Goal: Transaction & Acquisition: Purchase product/service

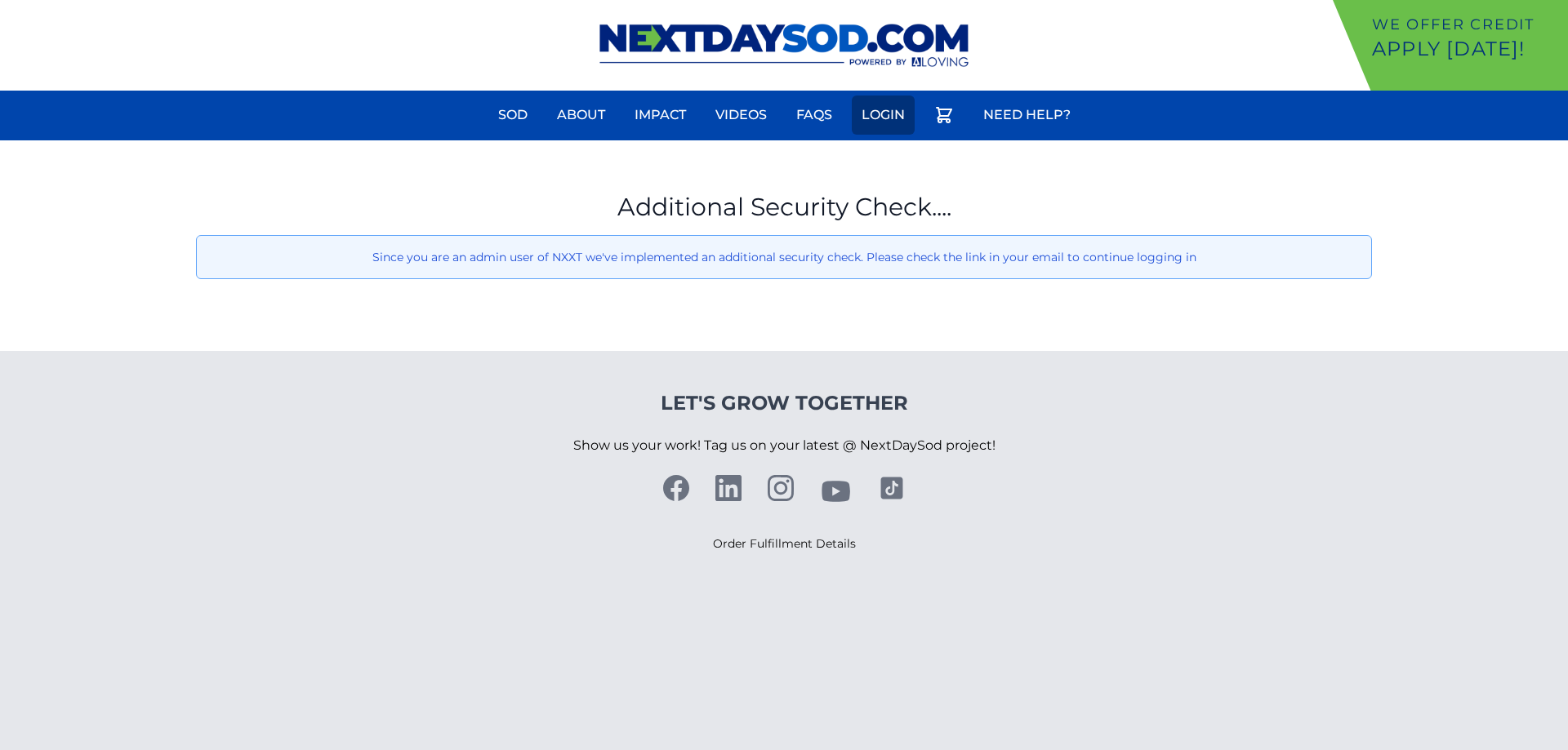
click at [887, 122] on link "Login" at bounding box center [882, 115] width 63 height 39
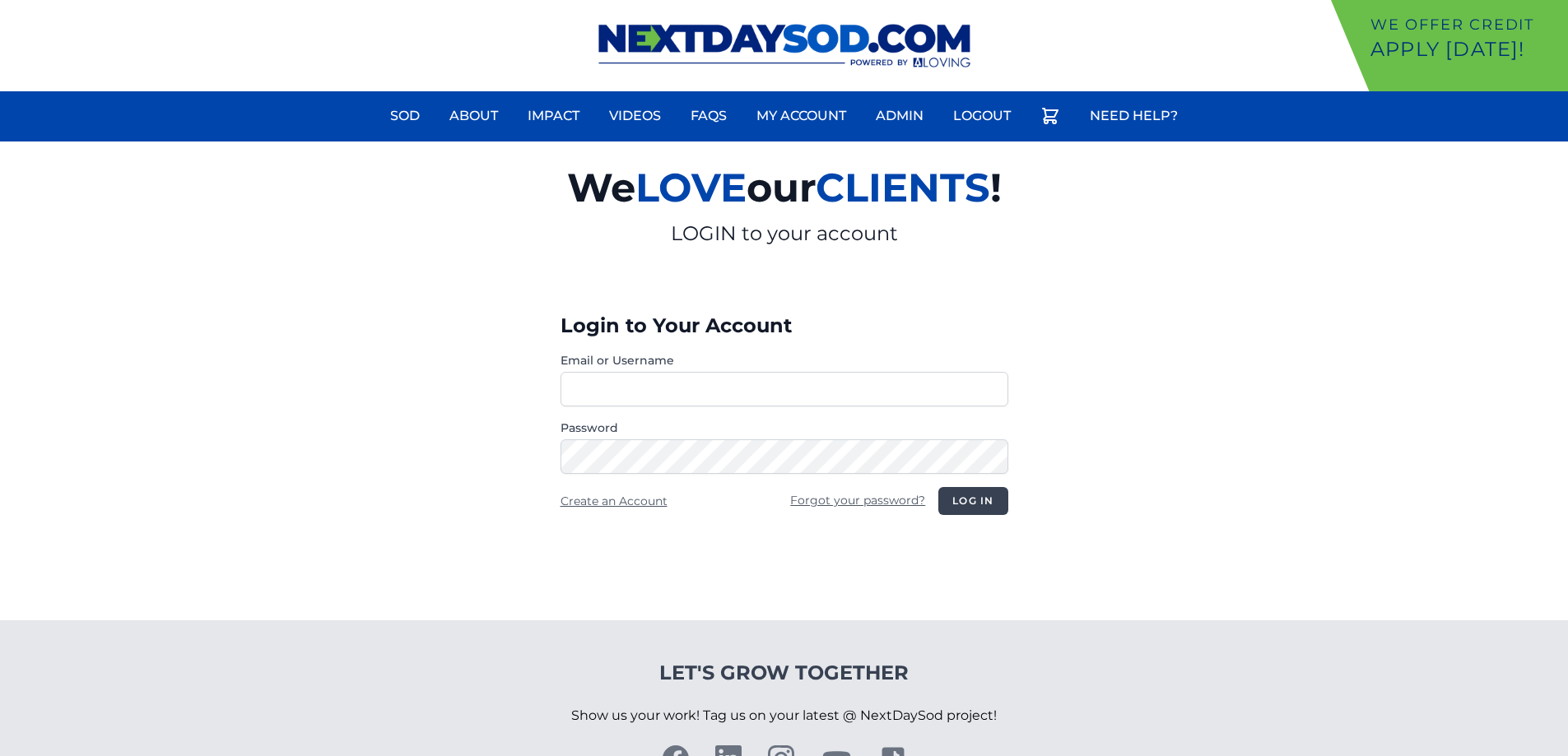
type input "**********"
click at [958, 492] on button "Log in" at bounding box center [973, 501] width 69 height 28
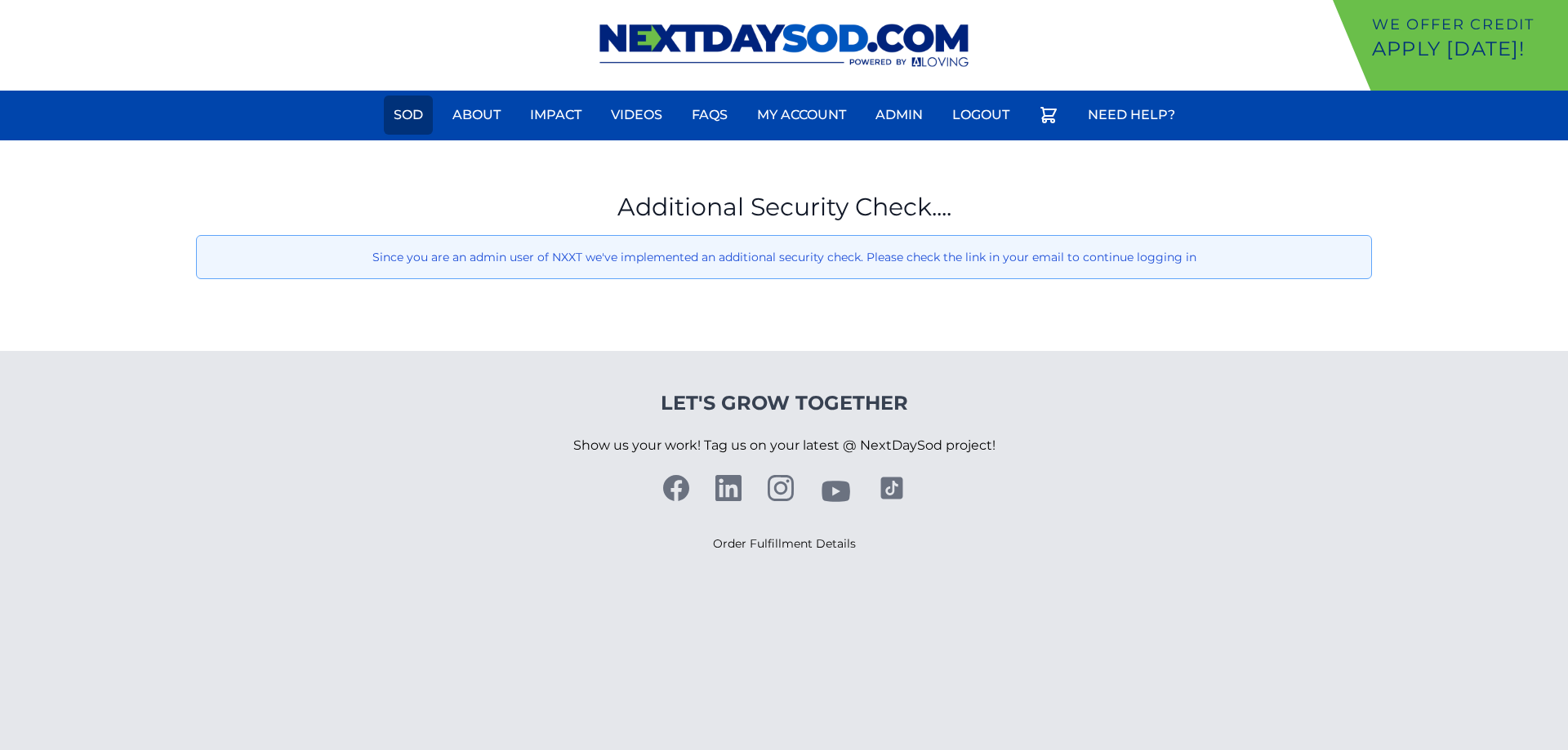
click at [408, 108] on link "Sod" at bounding box center [408, 115] width 49 height 39
